Goal: Book appointment/travel/reservation

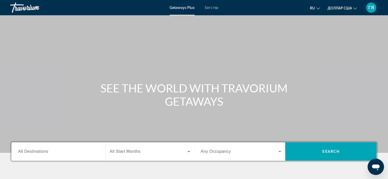
click at [213, 8] on font "Бегства" at bounding box center [212, 8] width 14 height 4
click at [30, 151] on span "All Destinations" at bounding box center [33, 151] width 30 height 4
click at [30, 151] on input "Destination All Destinations" at bounding box center [58, 152] width 81 height 6
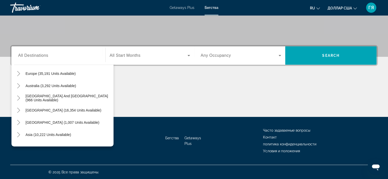
scroll to position [71, 0]
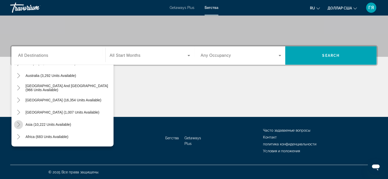
click at [19, 124] on icon "Toggle Asia (10,222 units available)" at bounding box center [18, 124] width 3 height 5
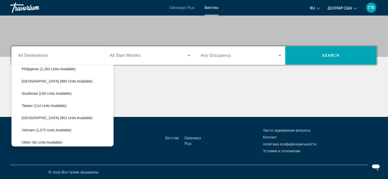
scroll to position [247, 0]
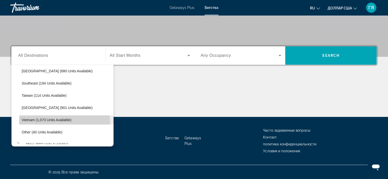
click at [49, 121] on span "Vietnam (1,073 units available)" at bounding box center [47, 120] width 50 height 4
type input "**********"
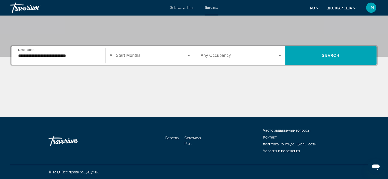
click at [127, 57] on span "All Start Months" at bounding box center [125, 55] width 31 height 4
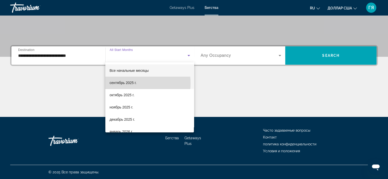
click at [126, 83] on font "сентябрь 2025 г." at bounding box center [122, 83] width 27 height 4
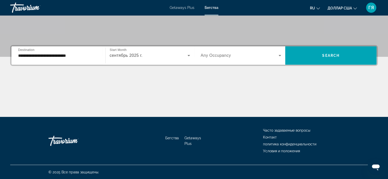
click at [208, 55] on span "Any Occupancy" at bounding box center [216, 55] width 30 height 4
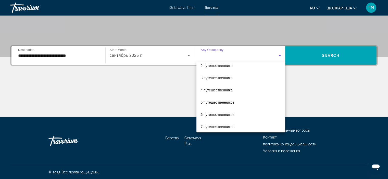
scroll to position [20, 0]
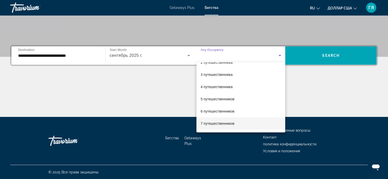
click at [225, 123] on font "7 путешественников" at bounding box center [217, 124] width 34 height 4
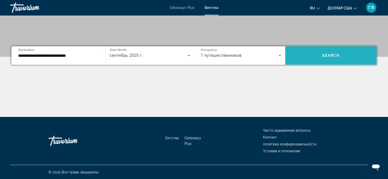
click at [301, 54] on span "Search widget" at bounding box center [330, 55] width 91 height 12
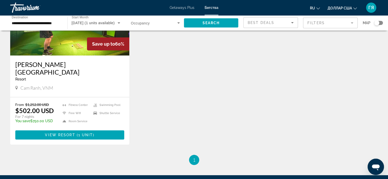
scroll to position [74, 0]
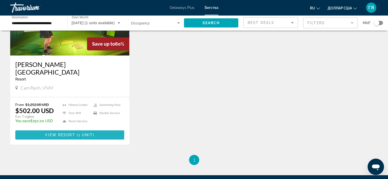
click at [106, 129] on span "Основное содержание" at bounding box center [69, 135] width 109 height 12
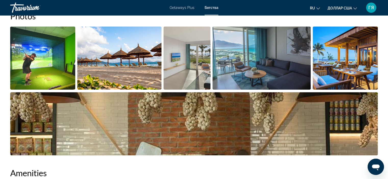
scroll to position [252, 0]
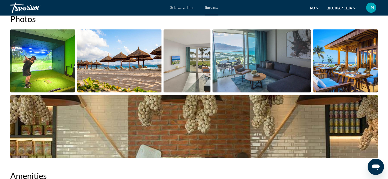
click at [46, 66] on img "Open full-screen image slider" at bounding box center [42, 60] width 65 height 63
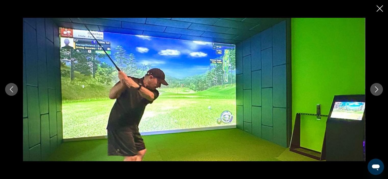
click at [378, 89] on icon "Next image" at bounding box center [376, 89] width 6 height 6
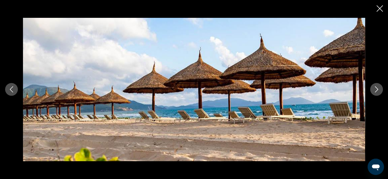
click at [378, 89] on icon "Next image" at bounding box center [376, 89] width 6 height 6
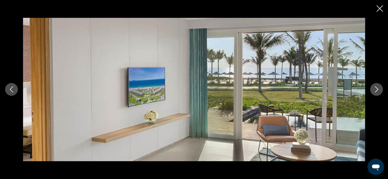
click at [378, 89] on icon "Next image" at bounding box center [376, 89] width 6 height 6
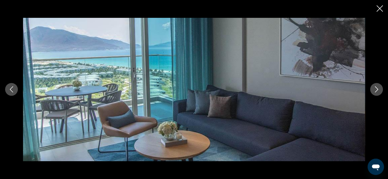
click at [378, 89] on icon "Next image" at bounding box center [376, 89] width 6 height 6
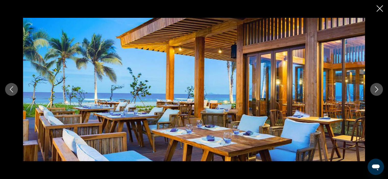
click at [378, 89] on icon "Next image" at bounding box center [376, 89] width 6 height 6
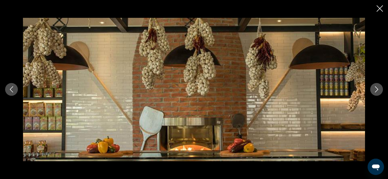
click at [378, 89] on icon "Next image" at bounding box center [376, 89] width 6 height 6
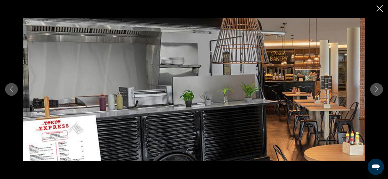
click at [378, 89] on icon "Next image" at bounding box center [376, 89] width 6 height 6
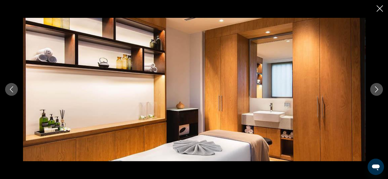
click at [378, 89] on icon "Next image" at bounding box center [376, 89] width 6 height 6
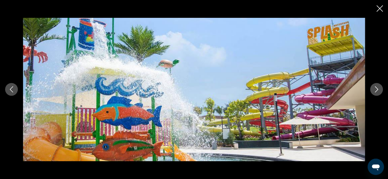
click at [378, 89] on icon "Next image" at bounding box center [376, 89] width 6 height 6
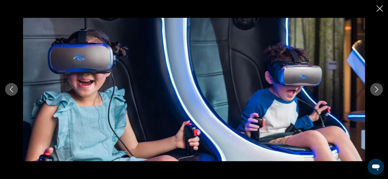
click at [378, 89] on icon "Next image" at bounding box center [376, 89] width 6 height 6
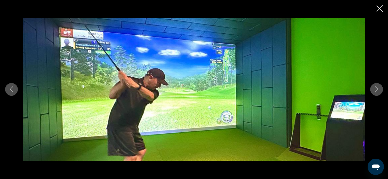
click at [378, 89] on icon "Next image" at bounding box center [376, 89] width 6 height 6
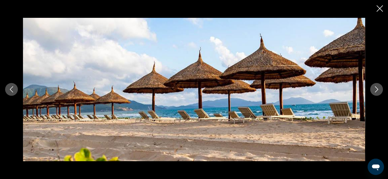
click at [380, 8] on icon "Close slideshow" at bounding box center [379, 8] width 6 height 6
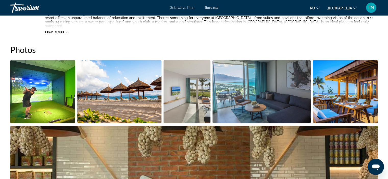
scroll to position [221, 0]
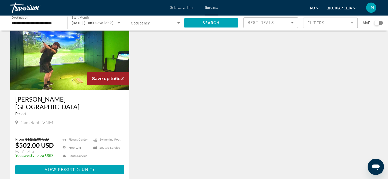
scroll to position [43, 0]
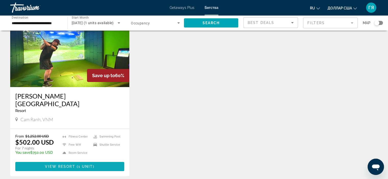
click at [64, 165] on span "View Resort" at bounding box center [60, 167] width 30 height 4
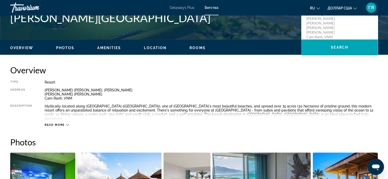
scroll to position [128, 0]
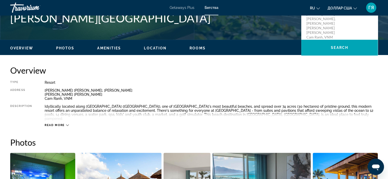
click at [67, 124] on icon "Основное содержание" at bounding box center [67, 125] width 3 height 3
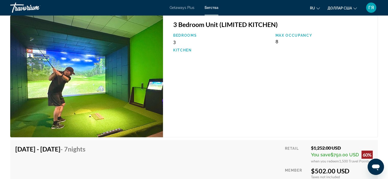
scroll to position [849, 0]
